Goal: Task Accomplishment & Management: Manage account settings

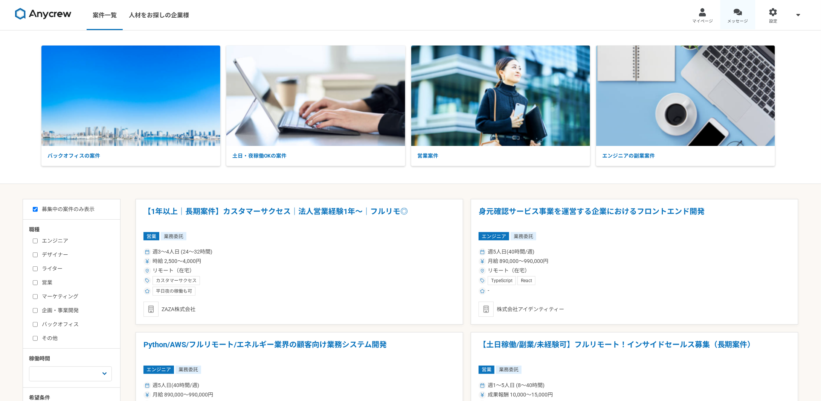
click at [737, 11] on div at bounding box center [738, 12] width 9 height 9
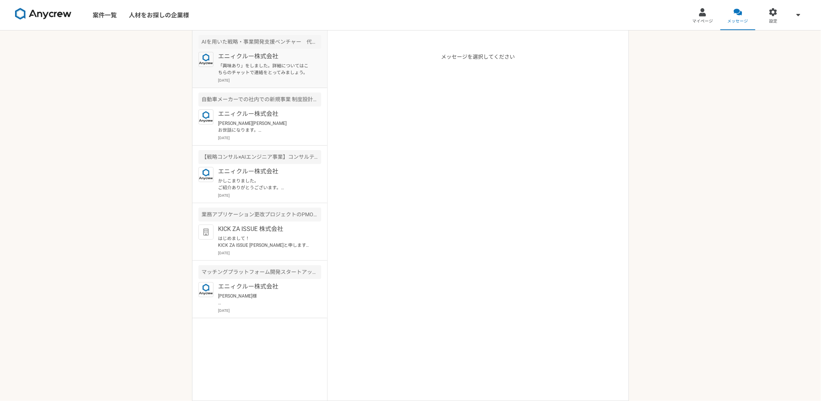
click at [276, 70] on p "「興味あり」をしました。詳細についてはこちらのチャットで連絡をとってみましょう。" at bounding box center [264, 70] width 93 height 14
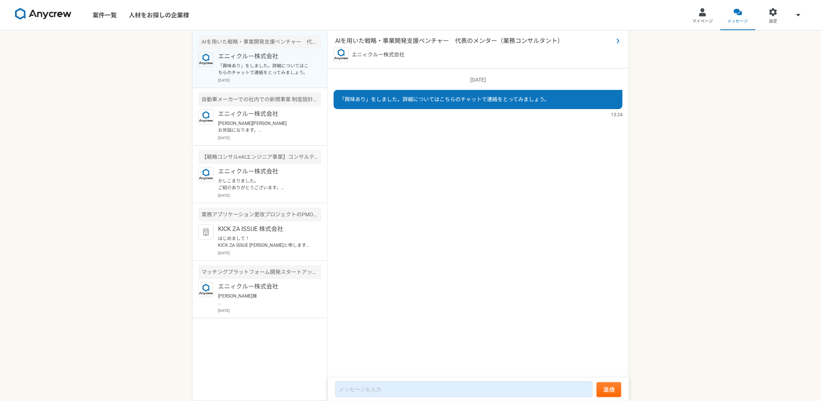
click at [387, 40] on span "AIを用いた戦略・事業開発支援ベンチャー　代表のメンター（業務コンサルタント）" at bounding box center [474, 41] width 278 height 9
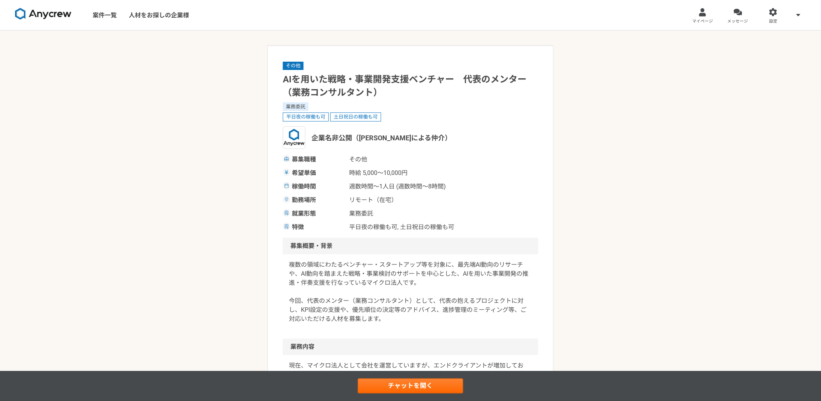
drag, startPoint x: 345, startPoint y: 202, endPoint x: 282, endPoint y: 79, distance: 137.6
copy article "LOremips・dolorsitame　consect（adipiscin） elit seddoeiu temporinc utlabo（etdolore…"
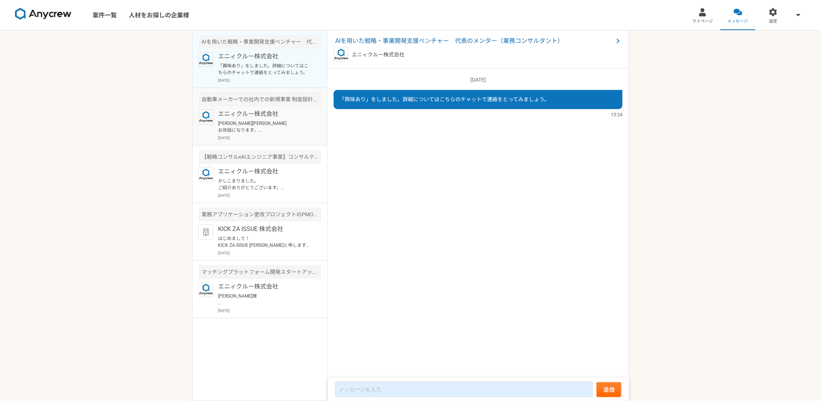
drag, startPoint x: 246, startPoint y: 132, endPoint x: 246, endPoint y: 128, distance: 4.5
click at [246, 128] on p "[PERSON_NAME][PERSON_NAME] お世話になります。 Anycrewの[PERSON_NAME]でございます。 以前稼働が難しいとお話あり…" at bounding box center [264, 127] width 93 height 14
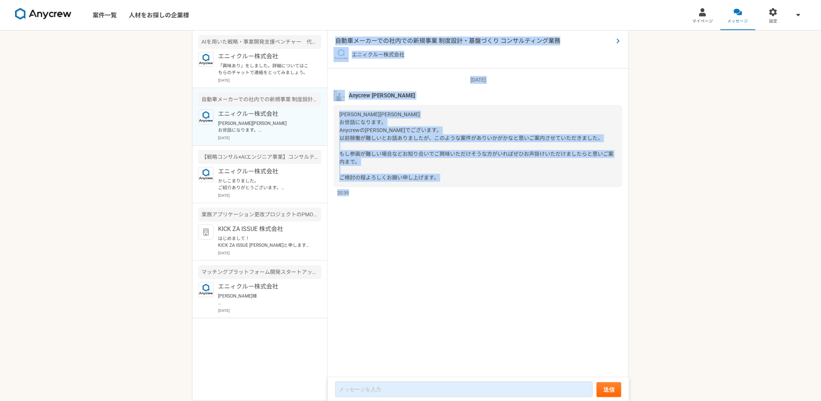
drag, startPoint x: 397, startPoint y: 193, endPoint x: 337, endPoint y: 42, distance: 162.4
click at [337, 42] on article "自動車メーカーでの社内での新規事業 制度設計・基盤づくり コンサルティング業務 エニィクルー株式会社 [DATE] Anycrew [PERSON_NAME]…" at bounding box center [478, 216] width 301 height 371
copy article "自動車メーカーでの社内での新規事業 制度設計・基盤づくり コンサルティング業務 エニィクルー株式会社 [DATE] Anycrew [PERSON_NAME]…"
